Goal: Task Accomplishment & Management: Manage account settings

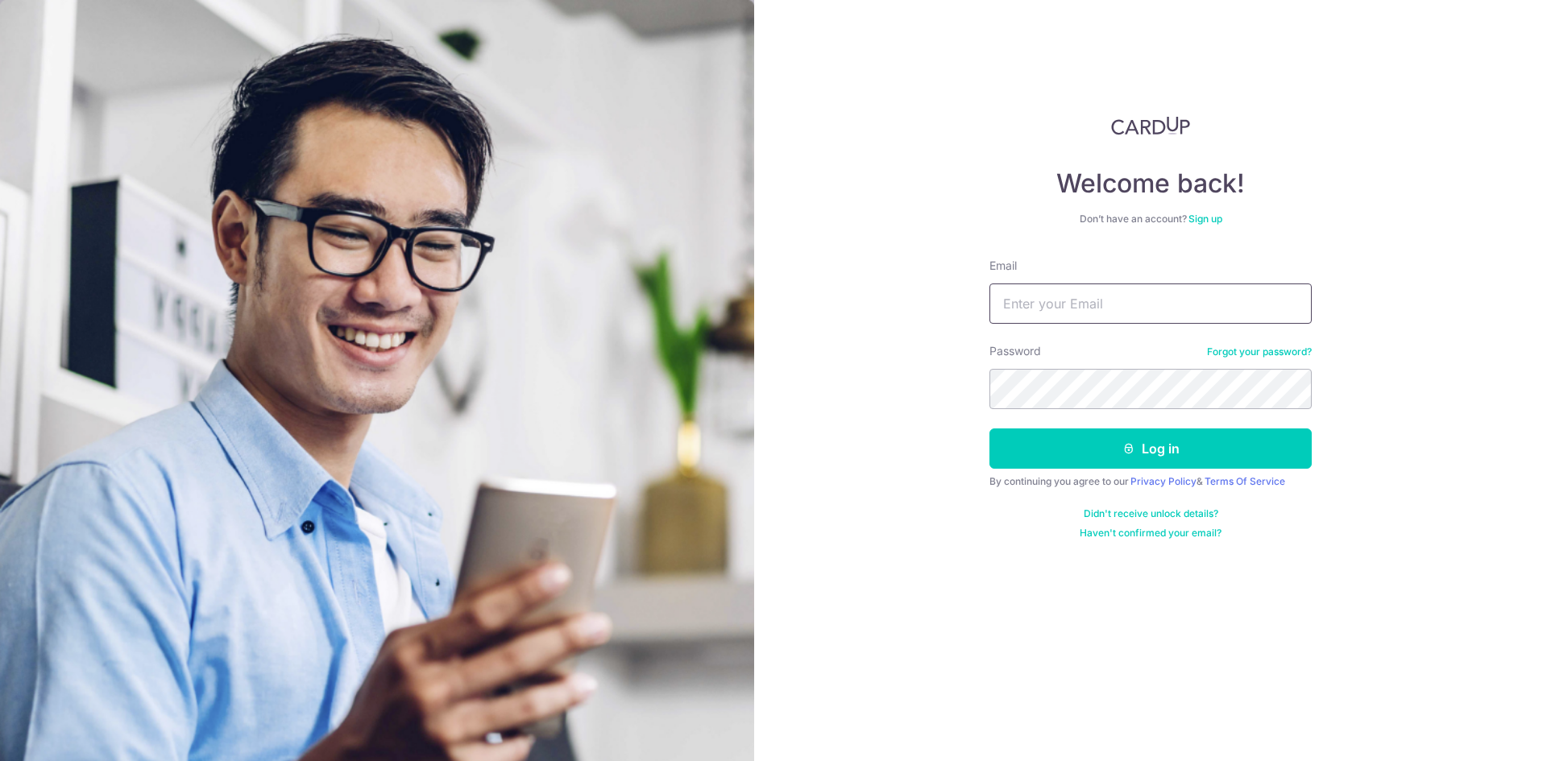
drag, startPoint x: 0, startPoint y: 0, endPoint x: 1055, endPoint y: 312, distance: 1099.9
click at [1055, 312] on input "Email" at bounding box center [1150, 304] width 322 height 40
type input "[DOMAIN_NAME][EMAIL_ADDRESS][PERSON_NAME][DOMAIN_NAME]"
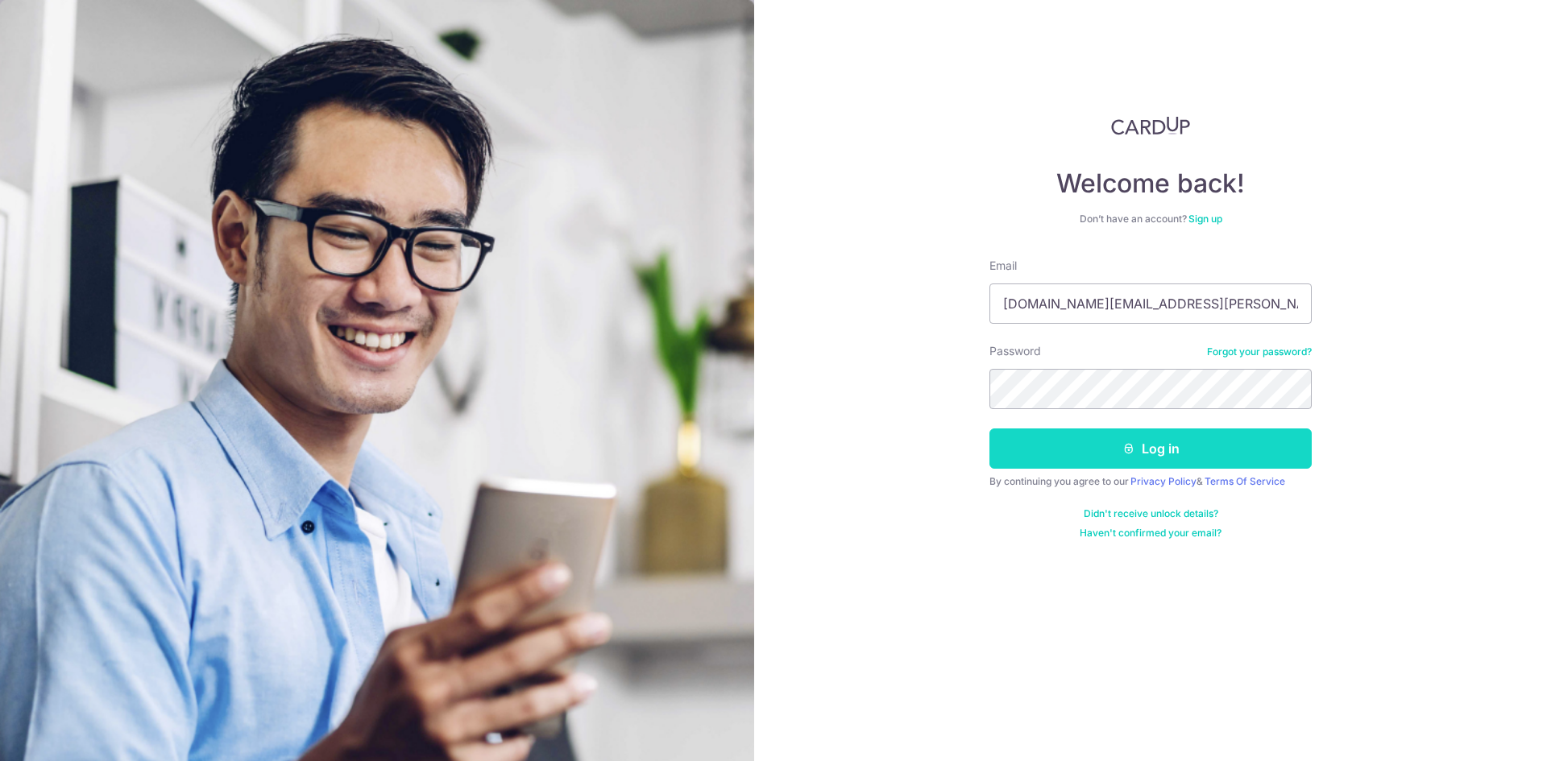
click at [1142, 452] on button "Log in" at bounding box center [1150, 449] width 322 height 40
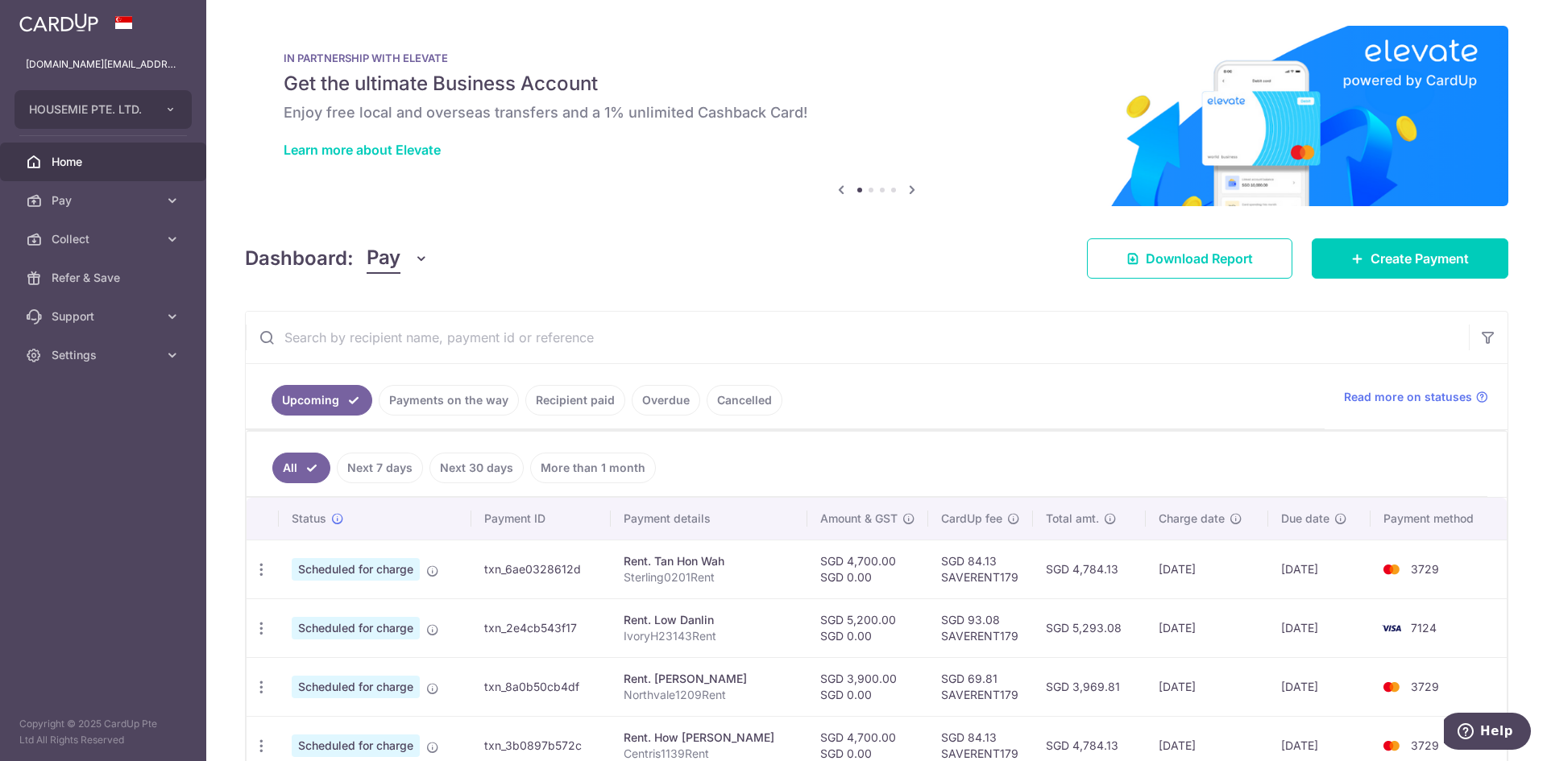
scroll to position [19, 0]
